Goal: Navigation & Orientation: Understand site structure

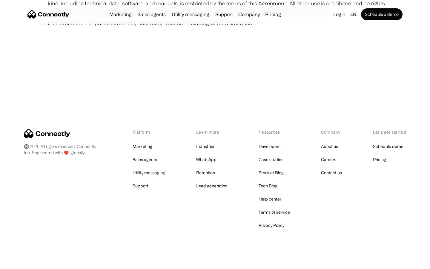
scroll to position [2195, 0]
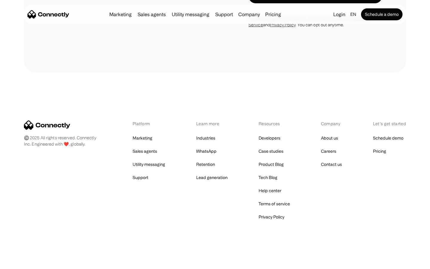
scroll to position [1149, 0]
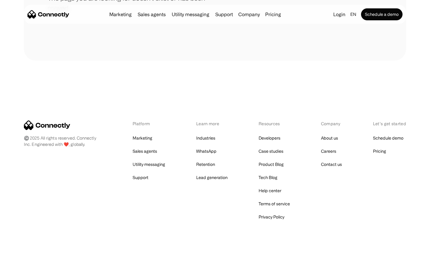
scroll to position [109, 0]
